Goal: Task Accomplishment & Management: Manage account settings

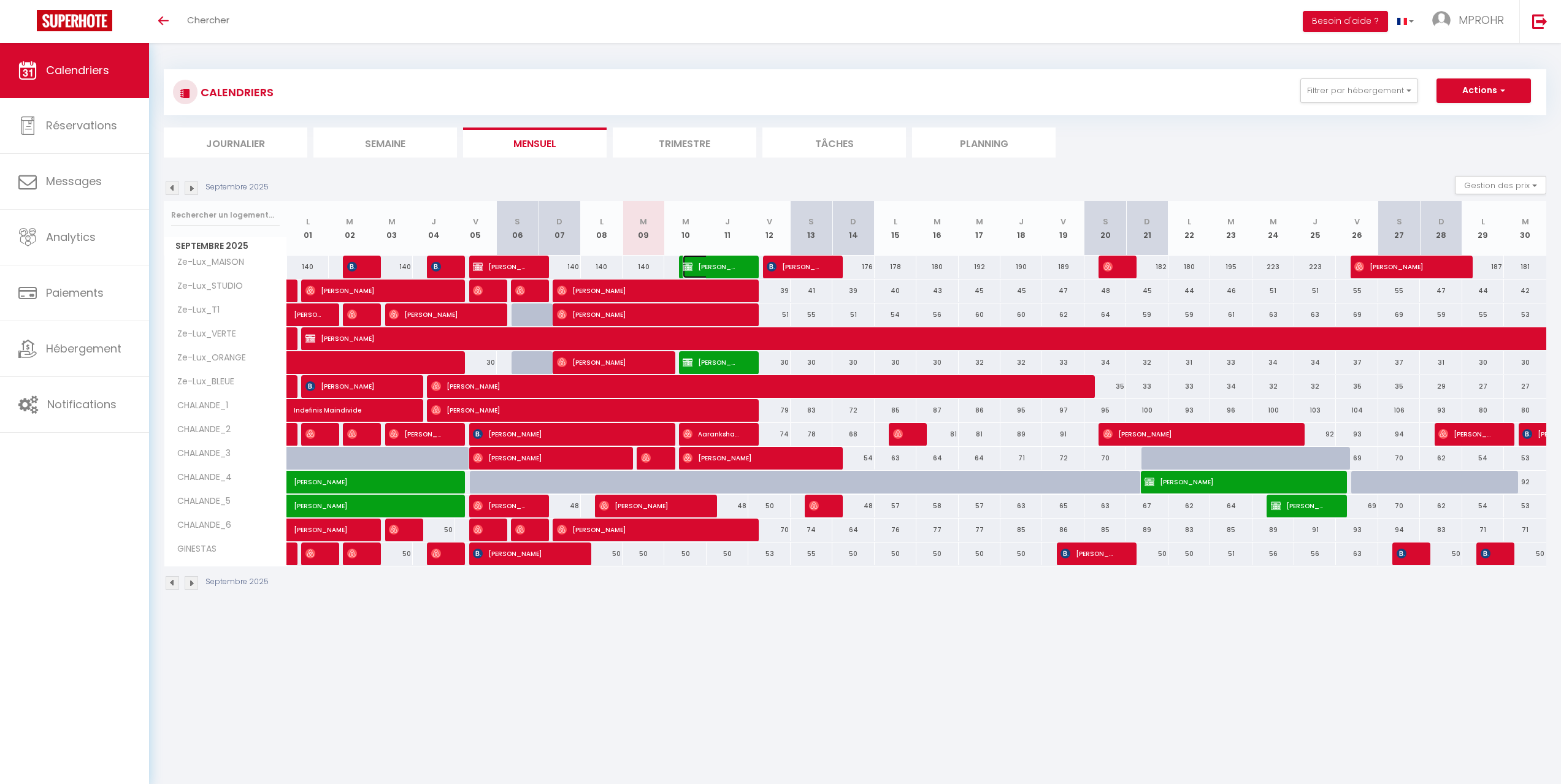
click at [715, 267] on span "[PERSON_NAME]" at bounding box center [711, 267] width 56 height 23
select select "OK"
select select "KO"
select select "0"
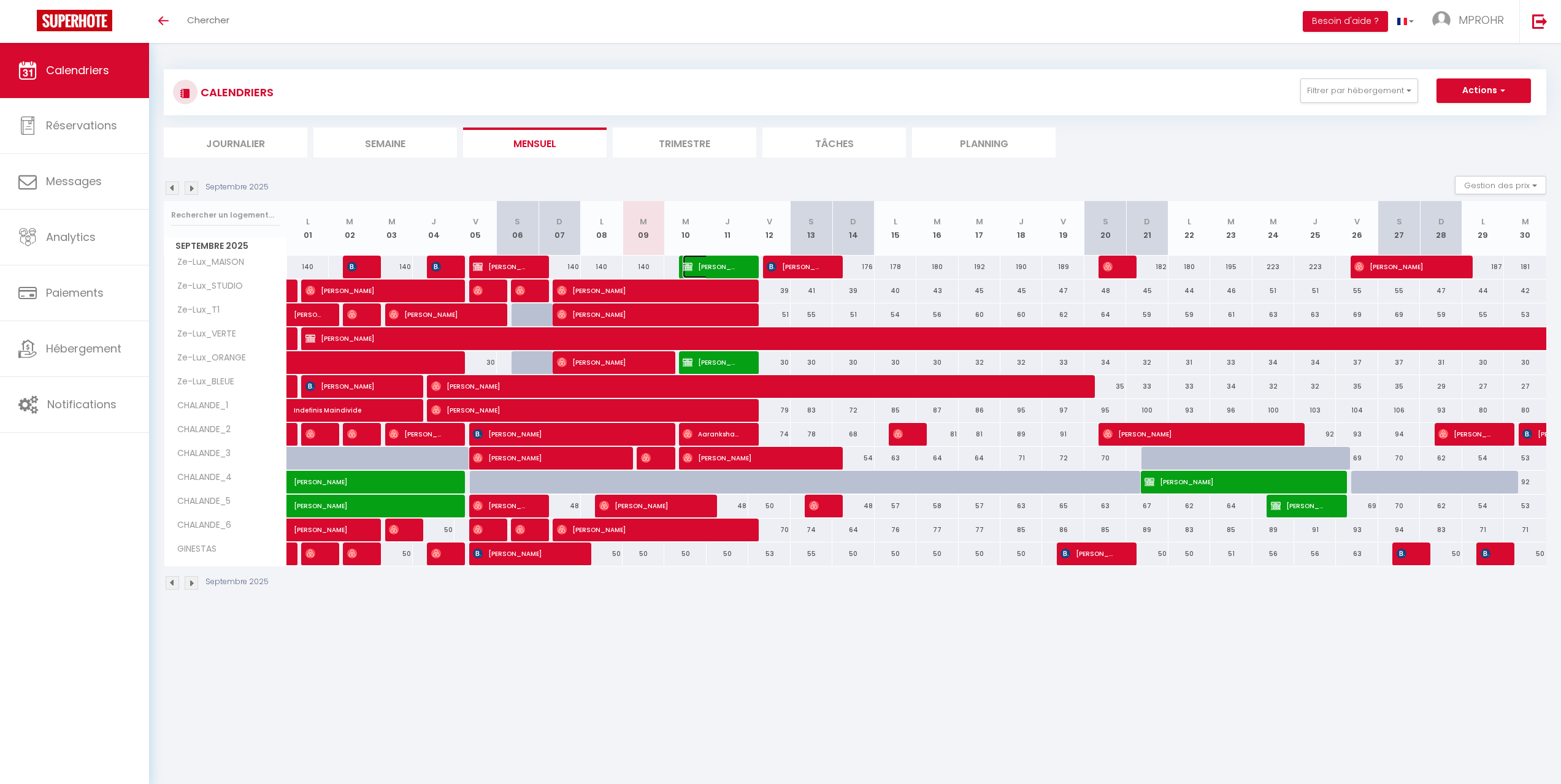
select select "1"
select select
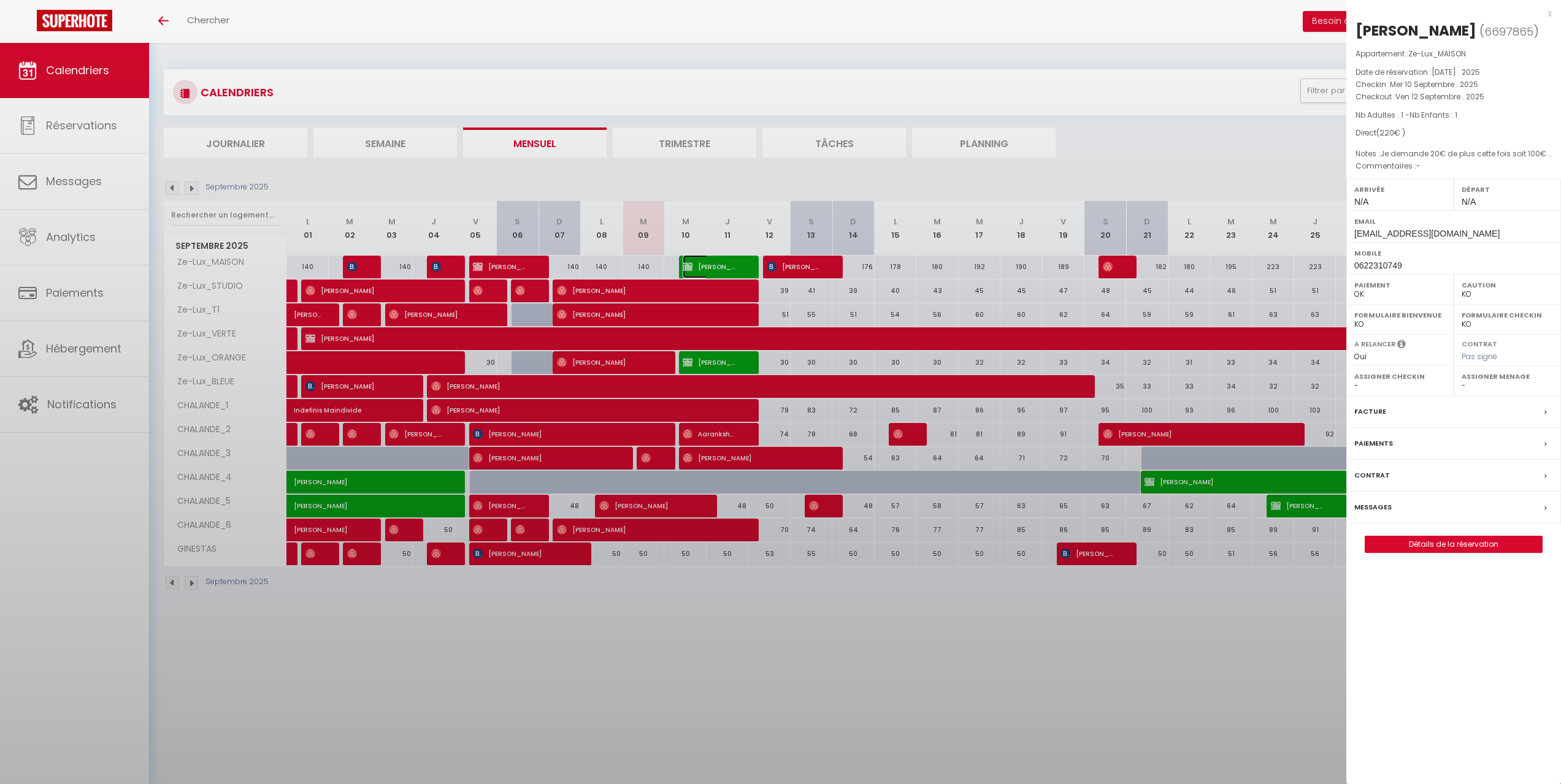
select select "9925"
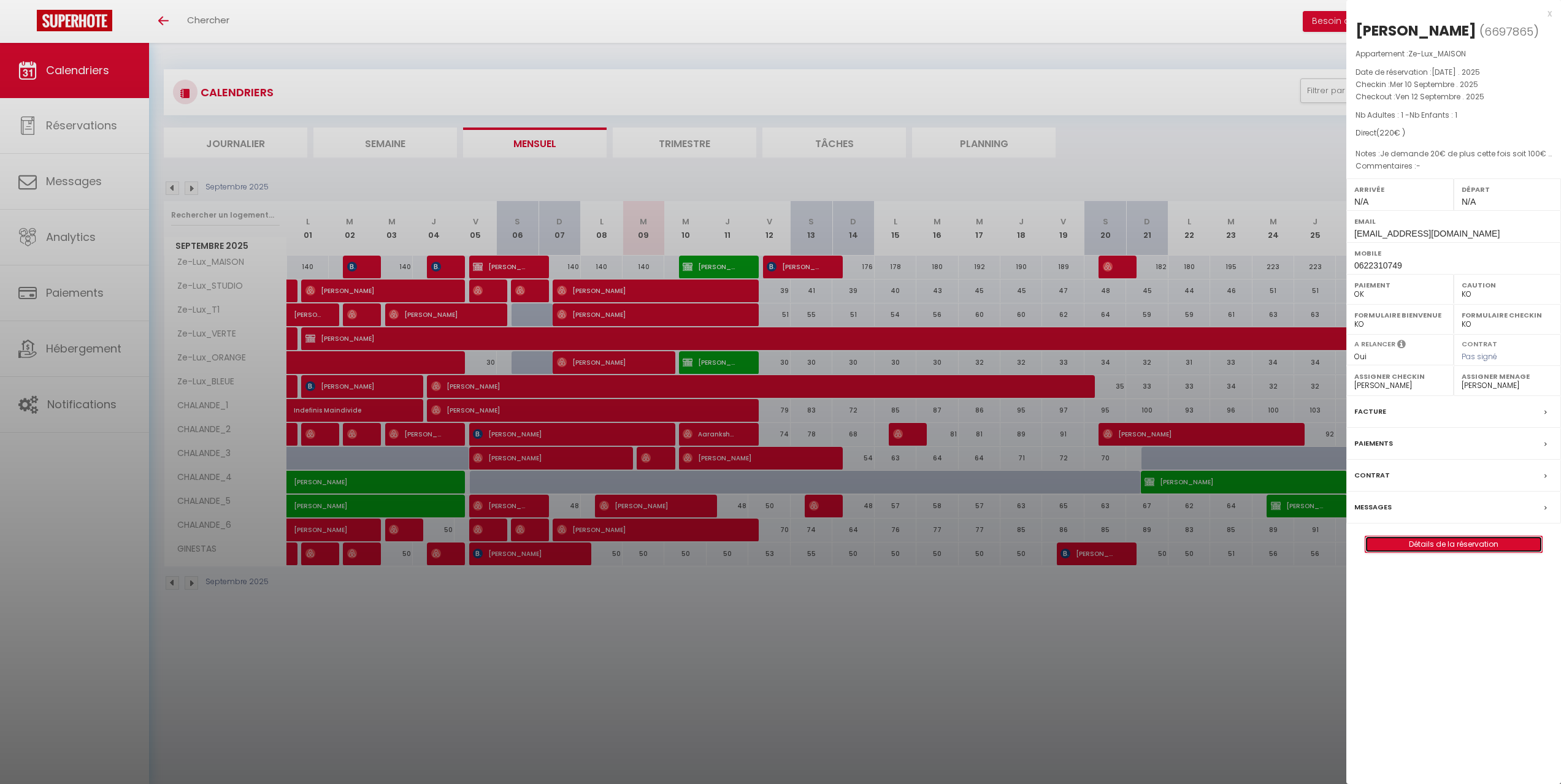
click at [1428, 544] on link "Détails de la réservation" at bounding box center [1454, 545] width 177 height 16
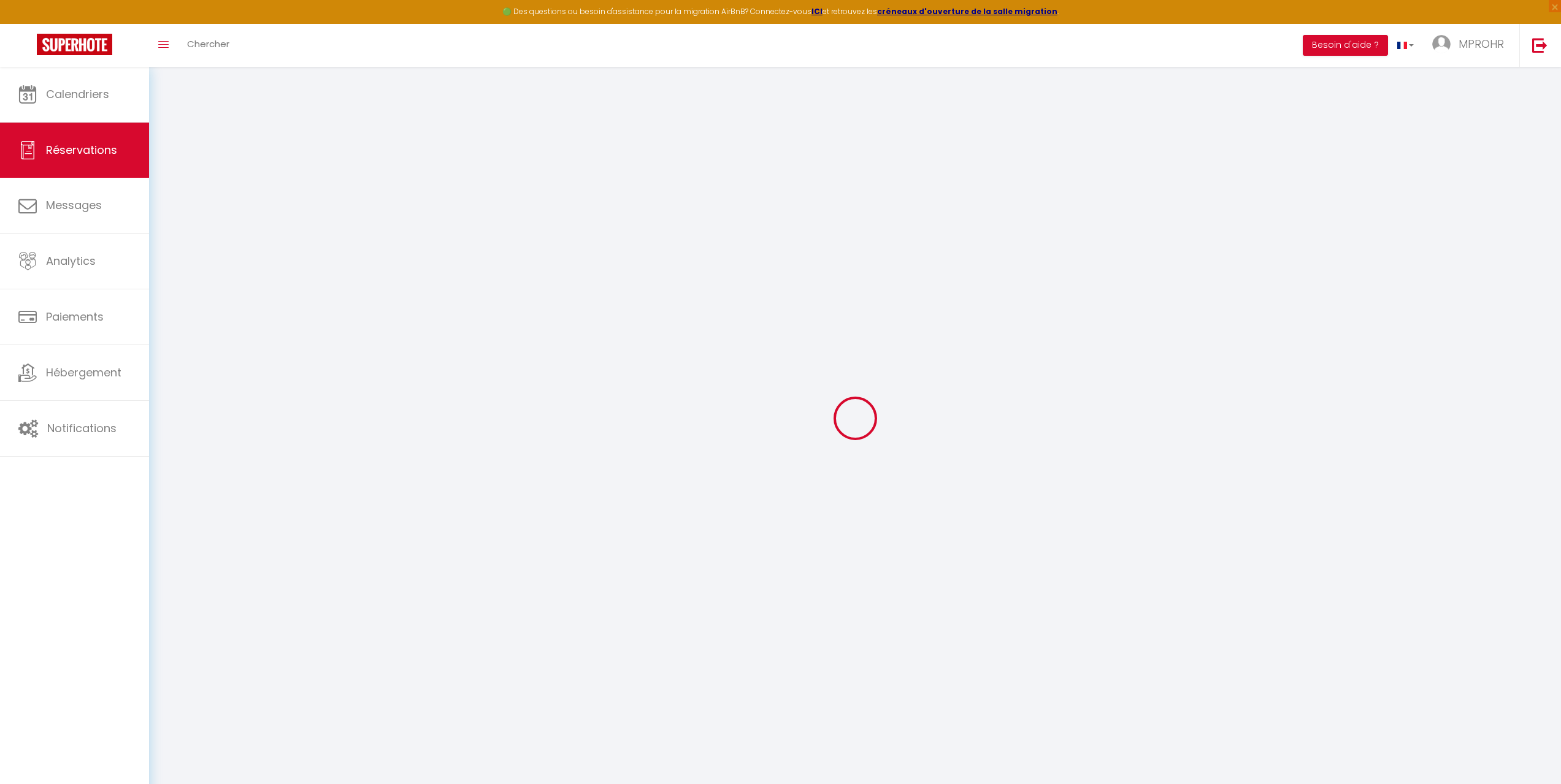
select select
checkbox input "true"
type textarea "Je demande 20€ de plus cette fois soit 100€ la nuit donc 200€ + 20 soit 220€ po…"
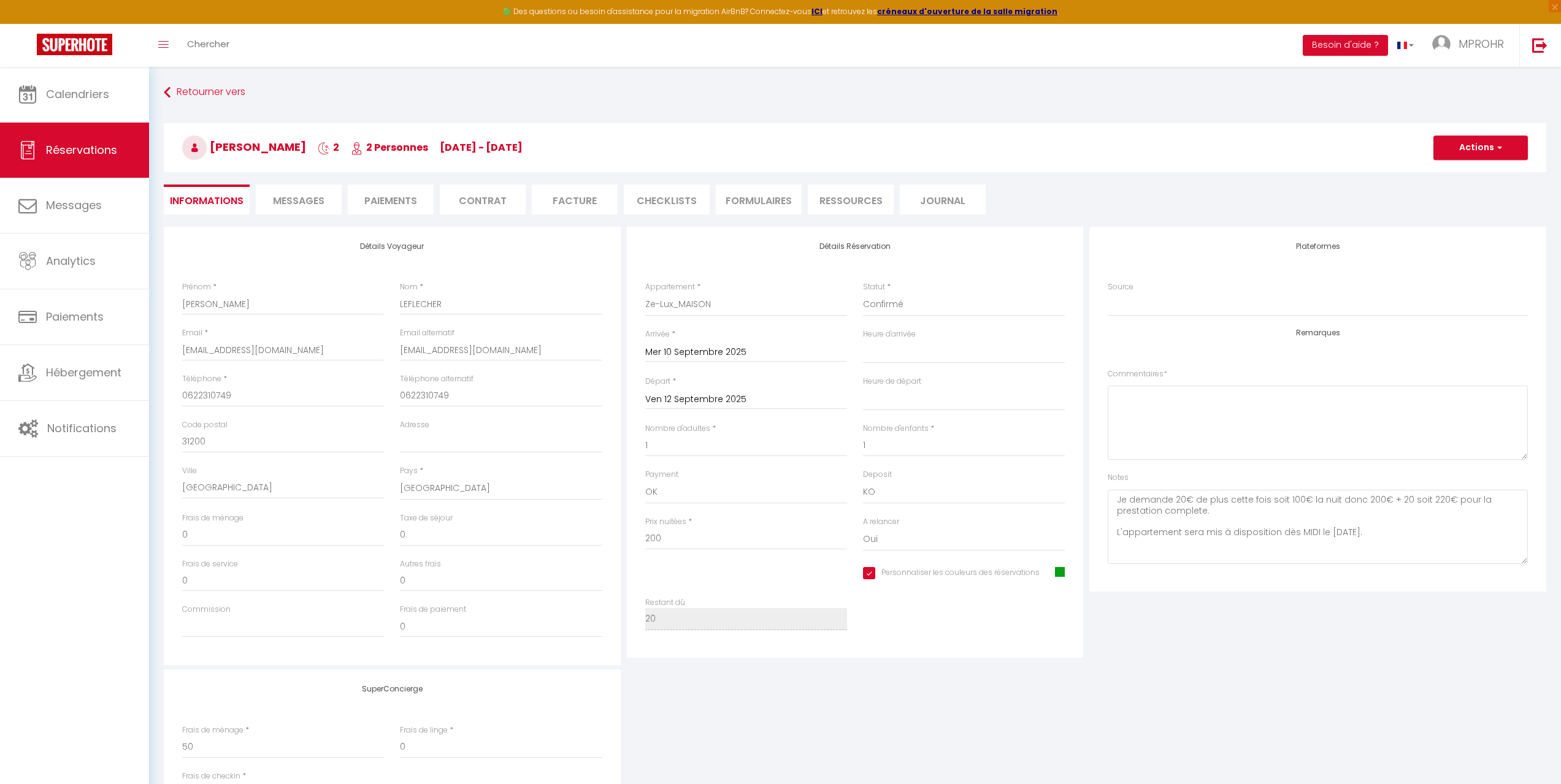
type input "20"
select select
checkbox input "true"
select select
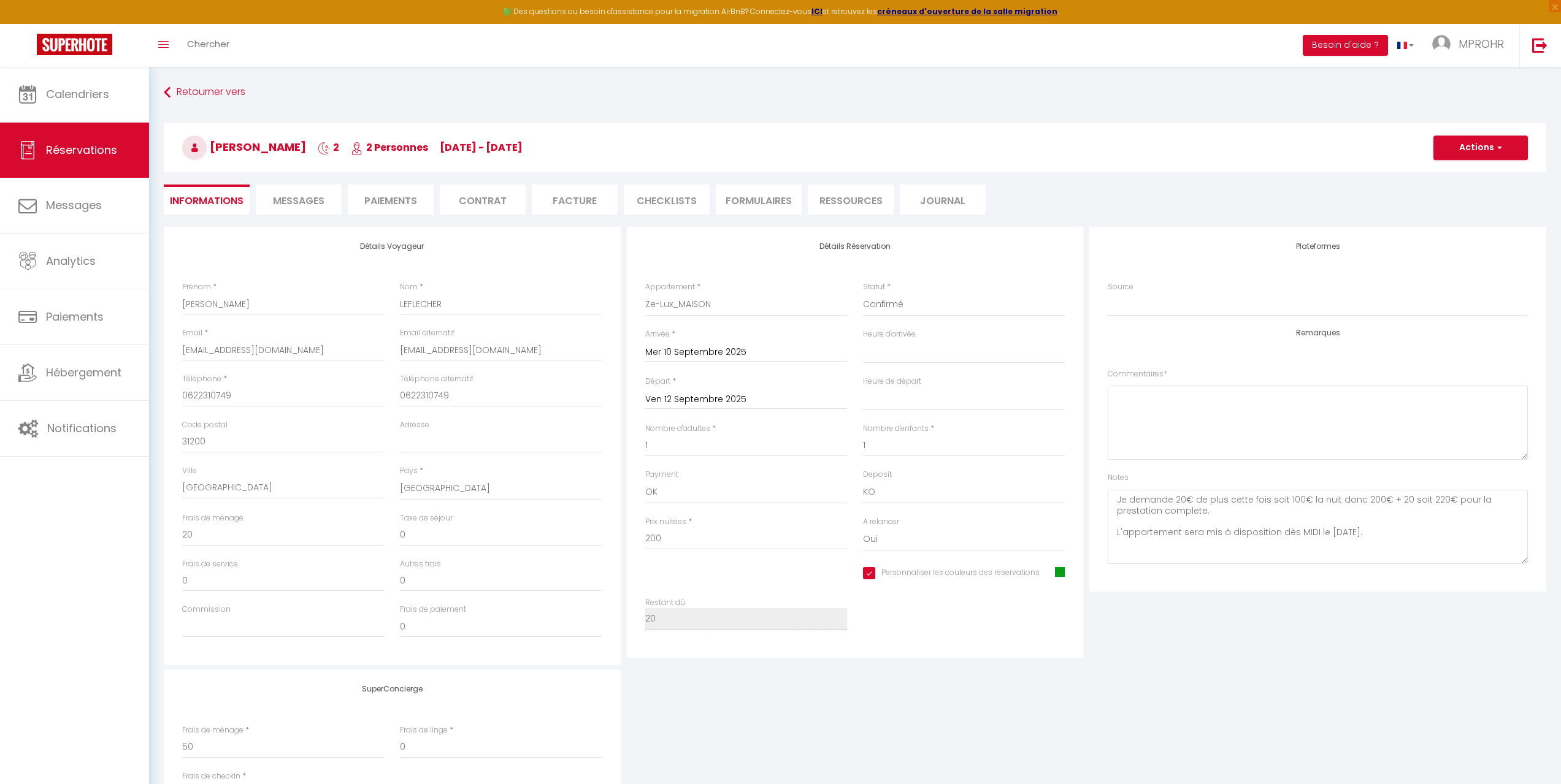
select select
click at [315, 190] on li "Messages" at bounding box center [298, 200] width 85 height 30
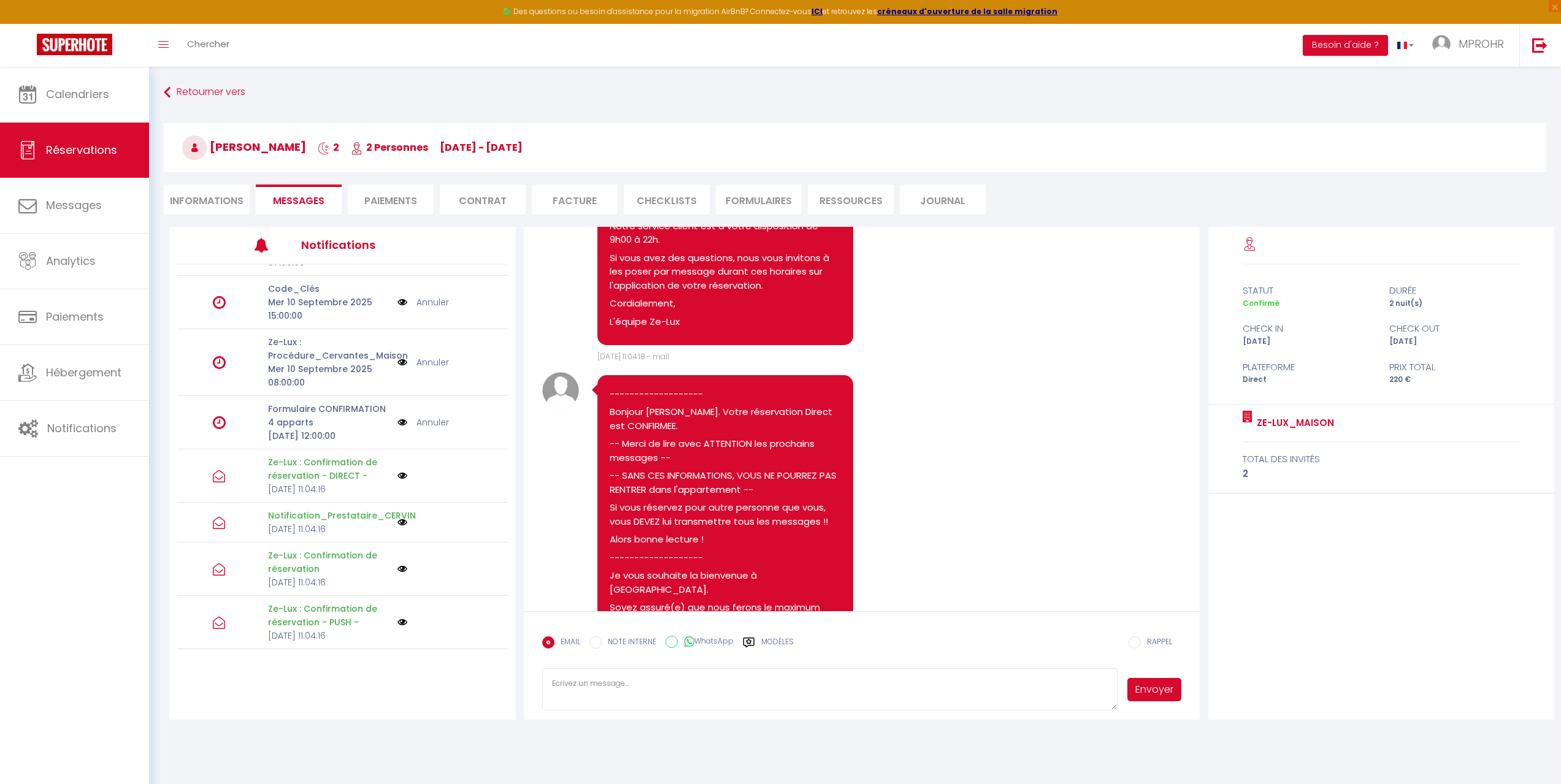
scroll to position [607, 0]
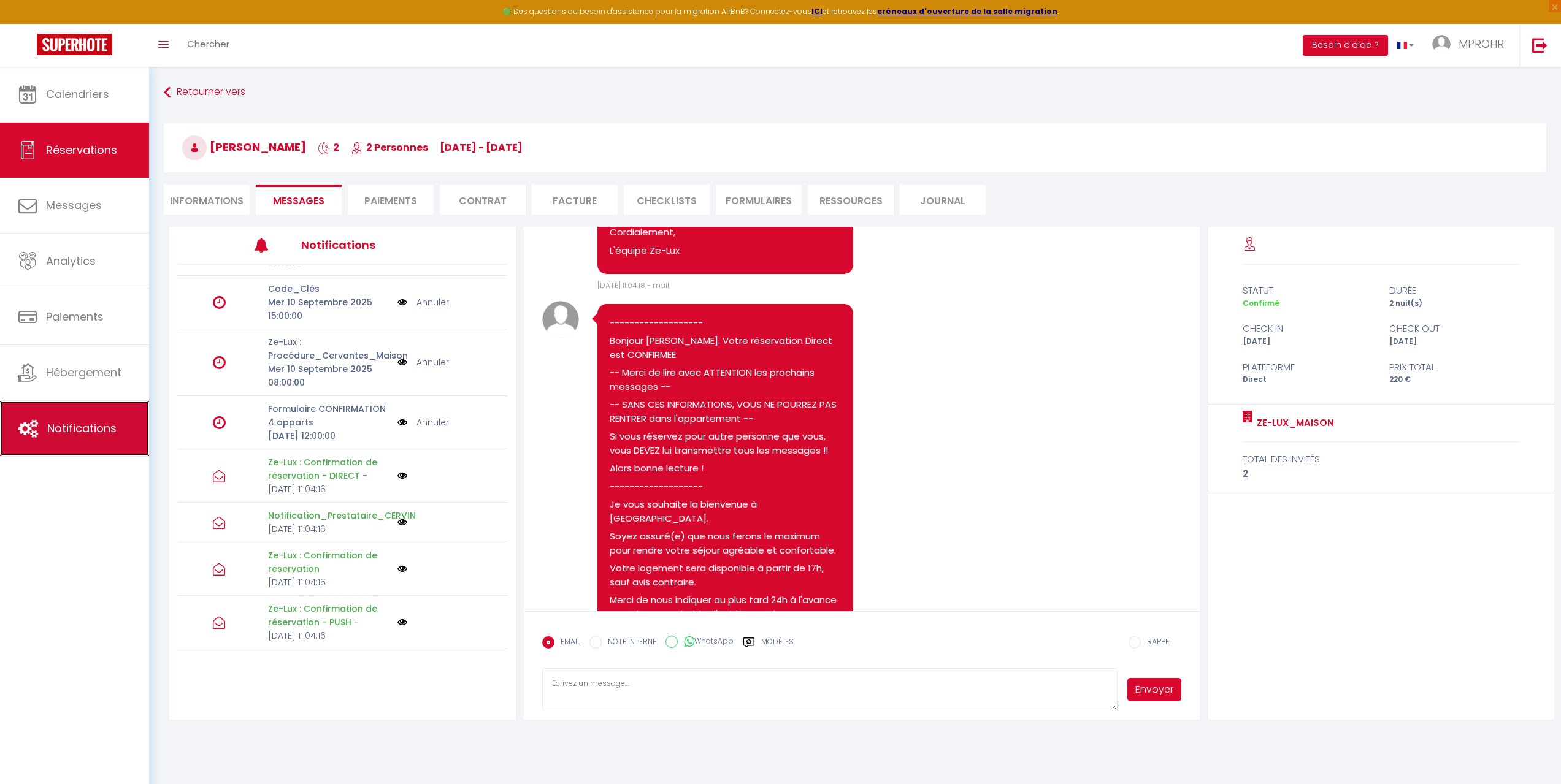
click at [97, 445] on link "Notifications" at bounding box center [74, 428] width 149 height 55
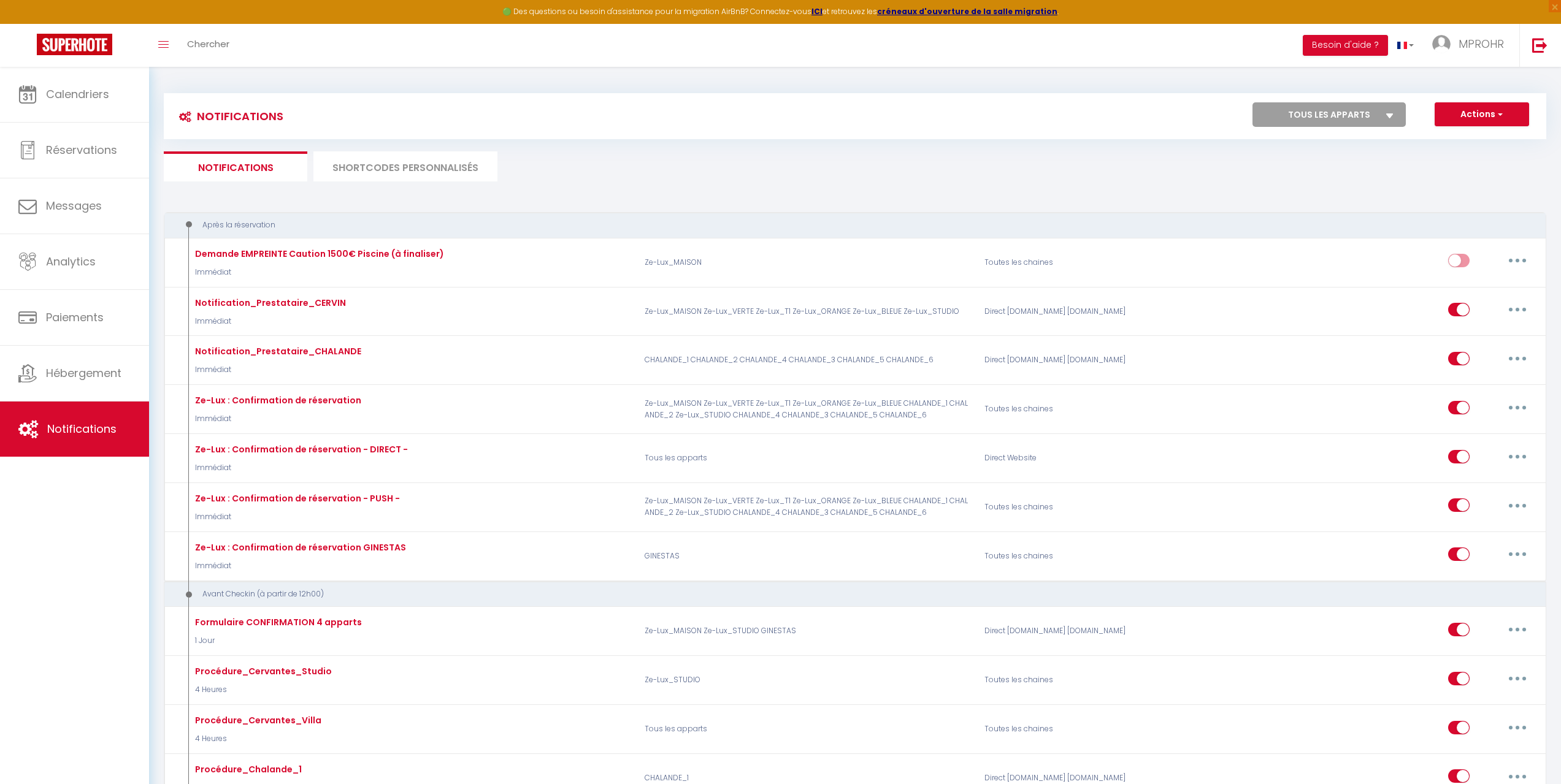
click at [1515, 513] on div at bounding box center [1448, 416] width 196 height 784
click at [1513, 505] on div at bounding box center [1448, 416] width 196 height 784
click at [1514, 504] on div at bounding box center [1448, 416] width 196 height 784
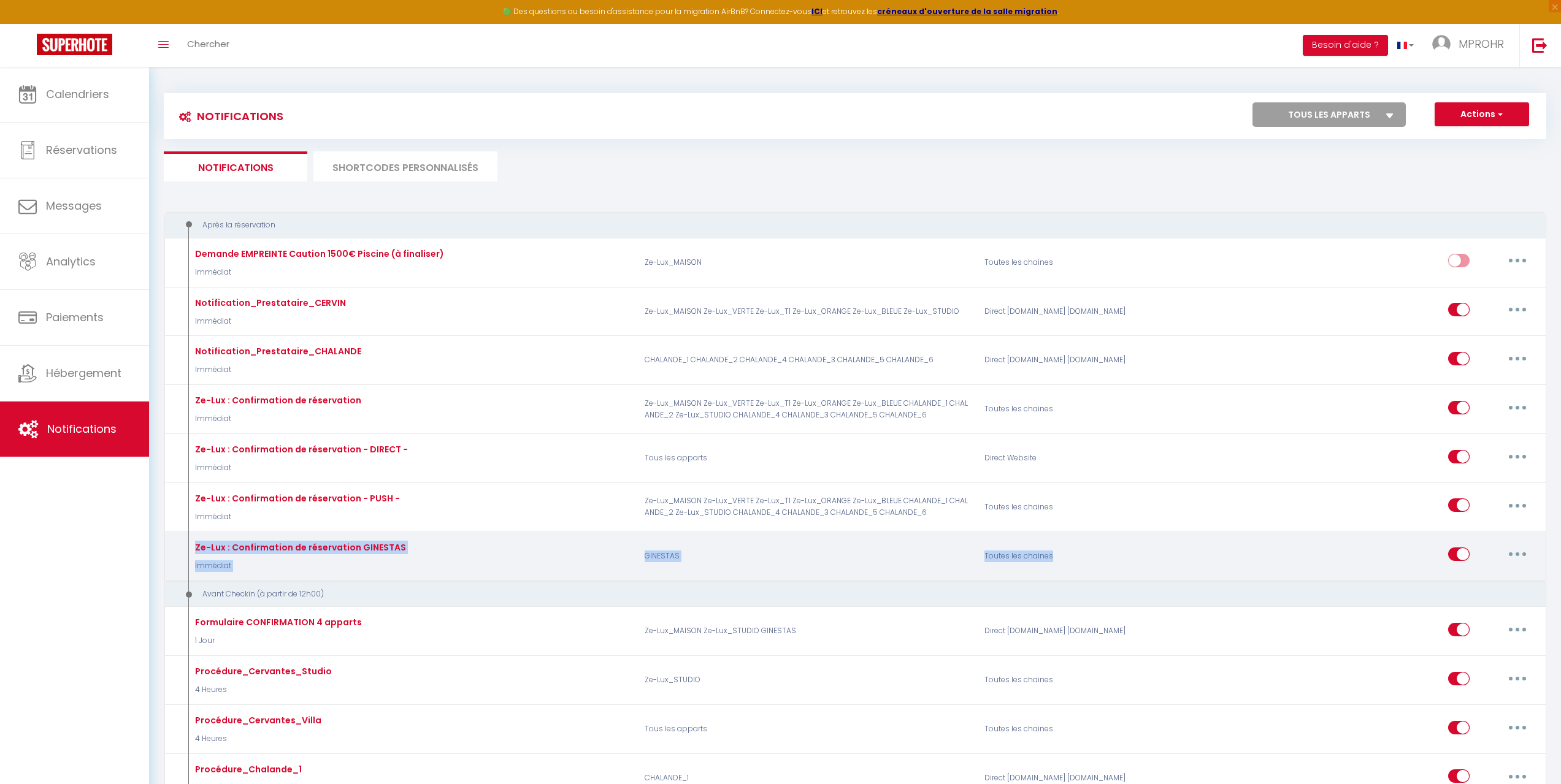
drag, startPoint x: 1183, startPoint y: 532, endPoint x: 1049, endPoint y: 531, distance: 134.0
click at [1057, 536] on div "Après la réservation Demande EMPREINTE Caution 1500€ Piscine (à finaliser) Immé…" at bounding box center [855, 396] width 1383 height 369
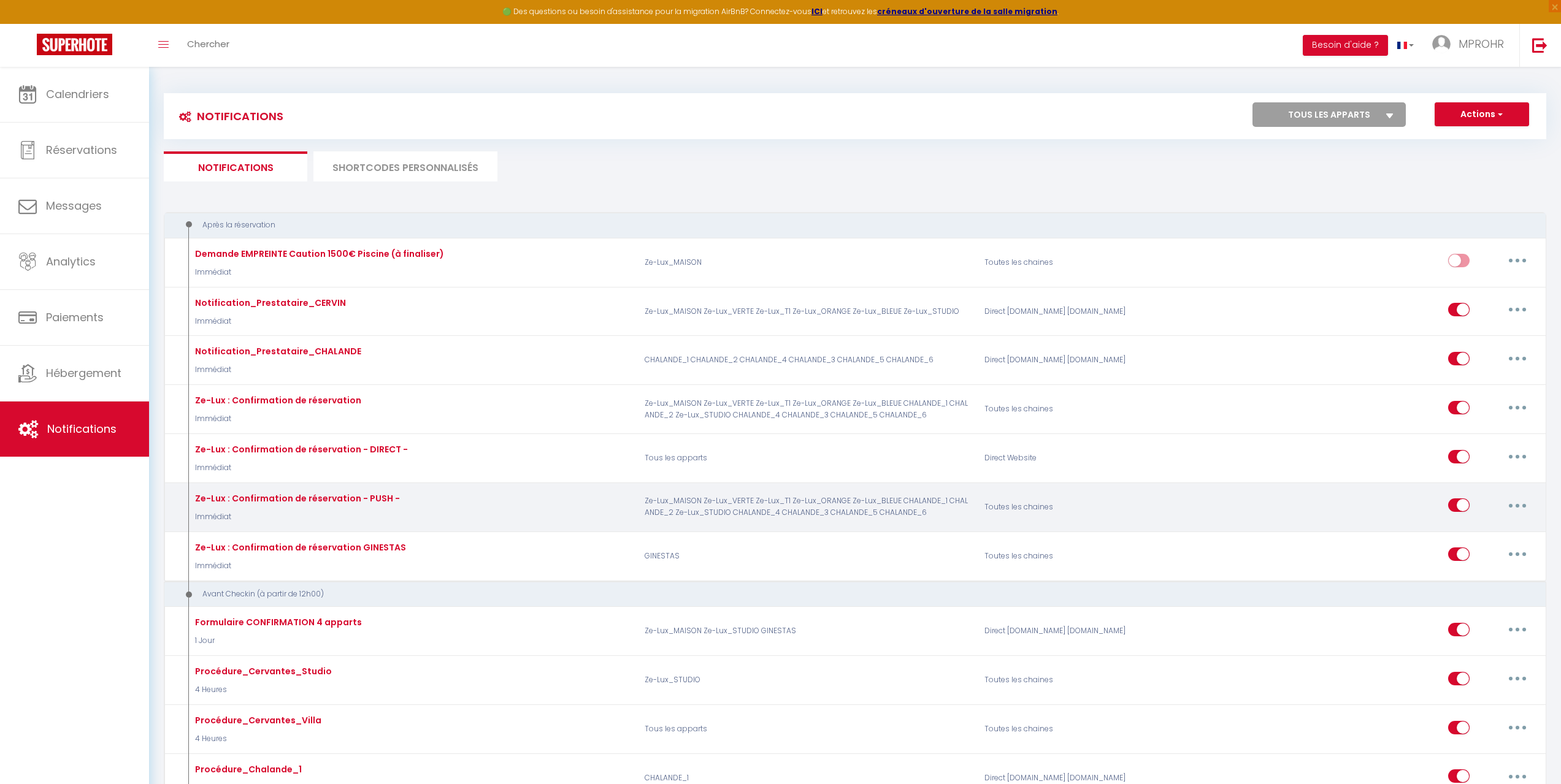
click at [1071, 507] on div "Toutes les chaines" at bounding box center [1090, 507] width 226 height 36
drag, startPoint x: 944, startPoint y: 517, endPoint x: 628, endPoint y: 491, distance: 317.1
click at [622, 479] on div "Après la réservation Demande EMPREINTE Caution 1500€ Piscine (à finaliser) Immé…" at bounding box center [855, 396] width 1383 height 369
click at [640, 501] on p "Ze-Lux_MAISON Ze-Lux_VERTE Ze-Lux_T1 Ze-Lux_ORANGE Ze-Lux_BLEUE CHALANDE_1 CHAL…" at bounding box center [807, 507] width 340 height 36
click at [734, 514] on p "Ze-Lux_MAISON Ze-Lux_VERTE Ze-Lux_T1 Ze-Lux_ORANGE Ze-Lux_BLEUE CHALANDE_1 CHAL…" at bounding box center [807, 507] width 340 height 36
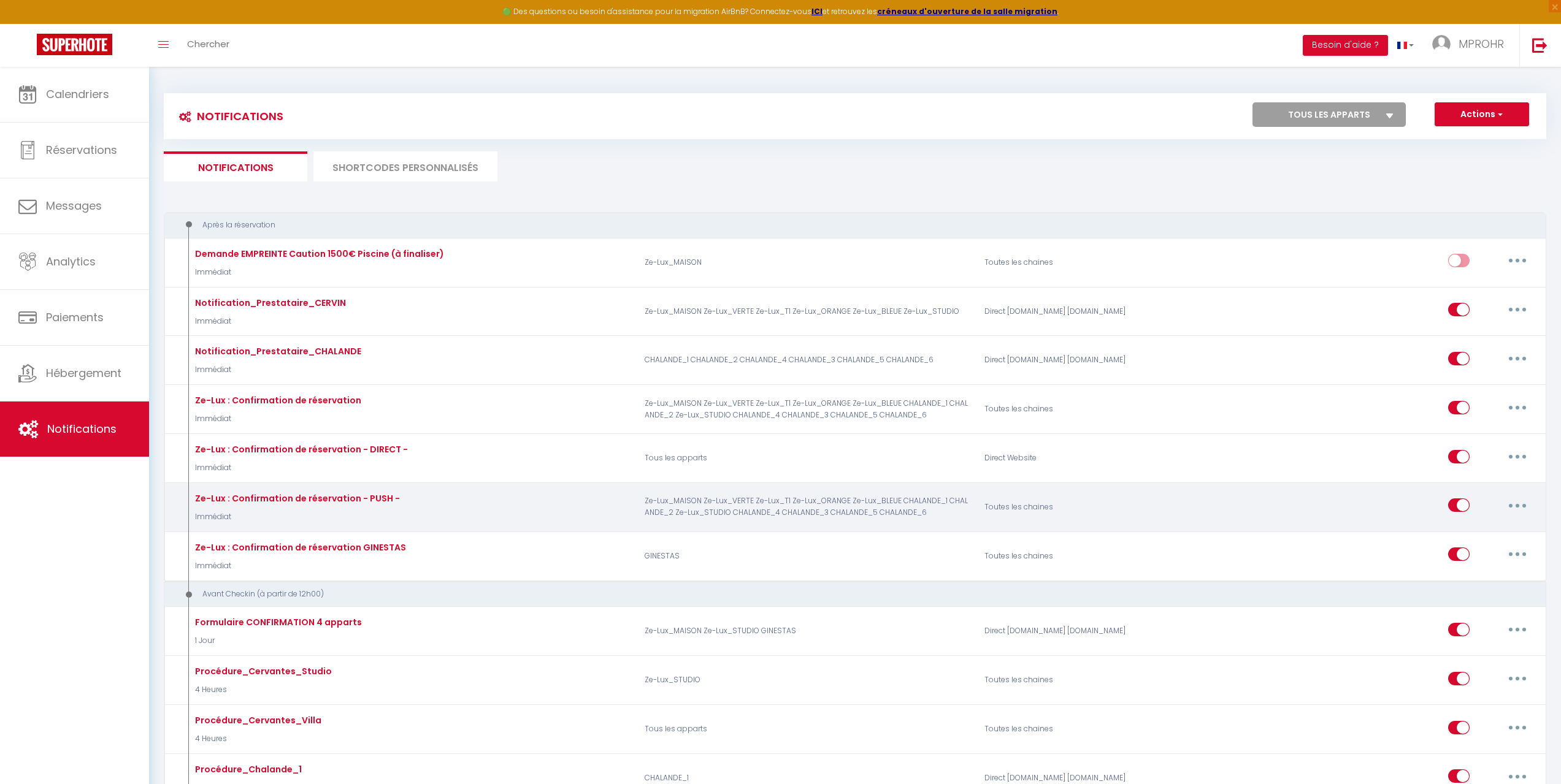
click at [739, 513] on p "Ze-Lux_MAISON Ze-Lux_VERTE Ze-Lux_T1 Ze-Lux_ORANGE Ze-Lux_BLEUE CHALANDE_1 CHAL…" at bounding box center [807, 507] width 340 height 36
